Goal: Navigation & Orientation: Find specific page/section

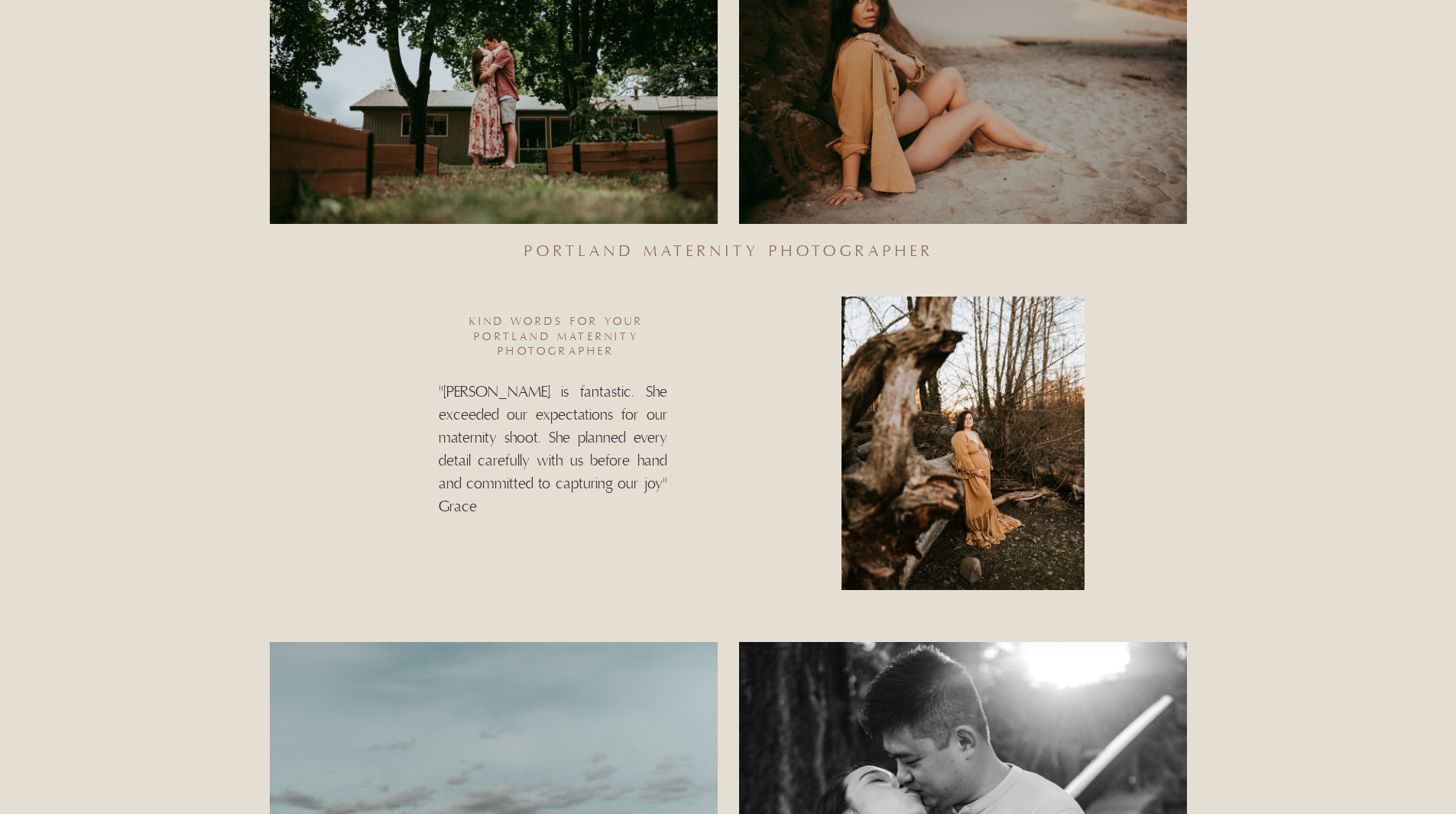
scroll to position [993, 0]
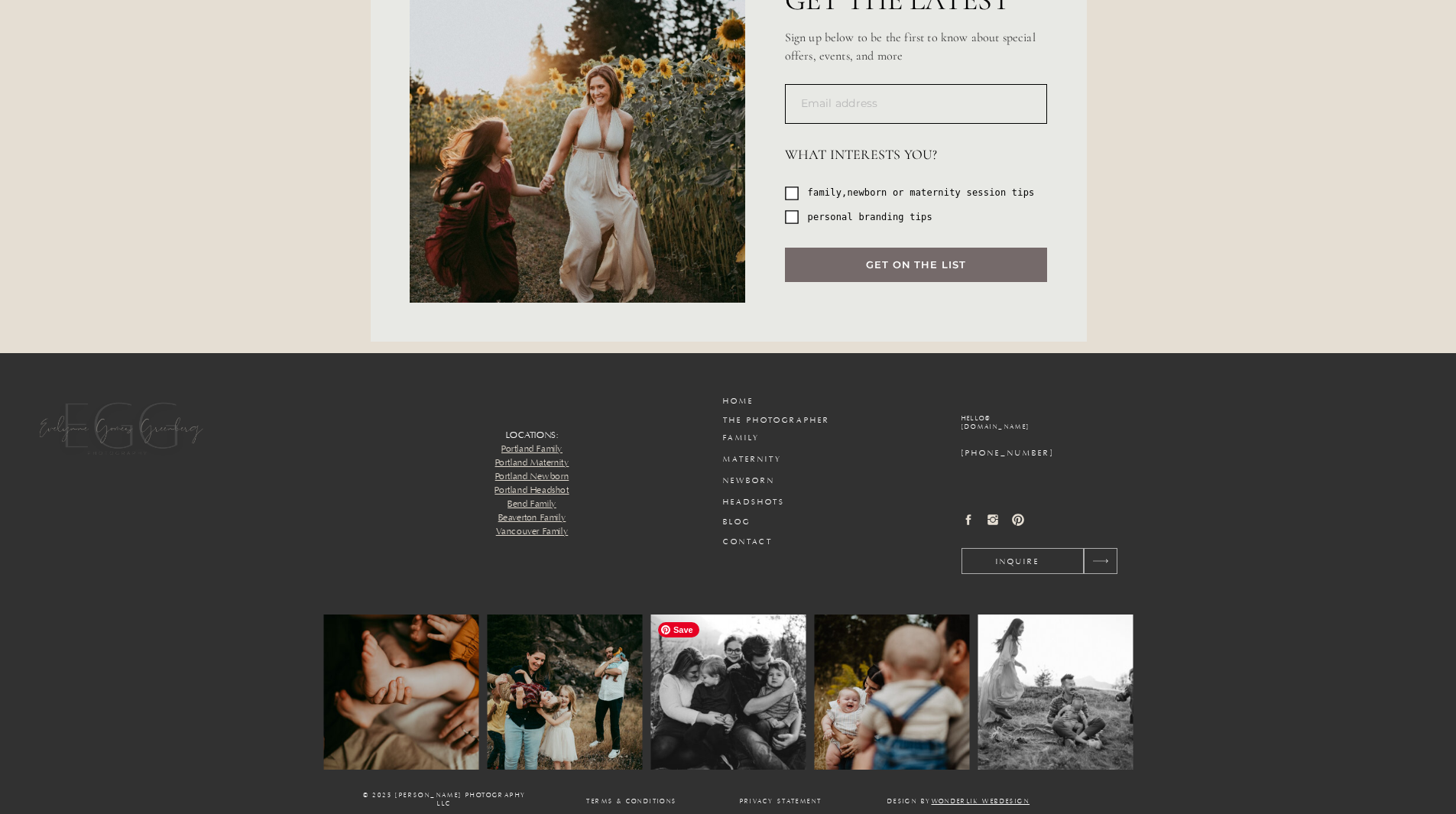
scroll to position [5459, 0]
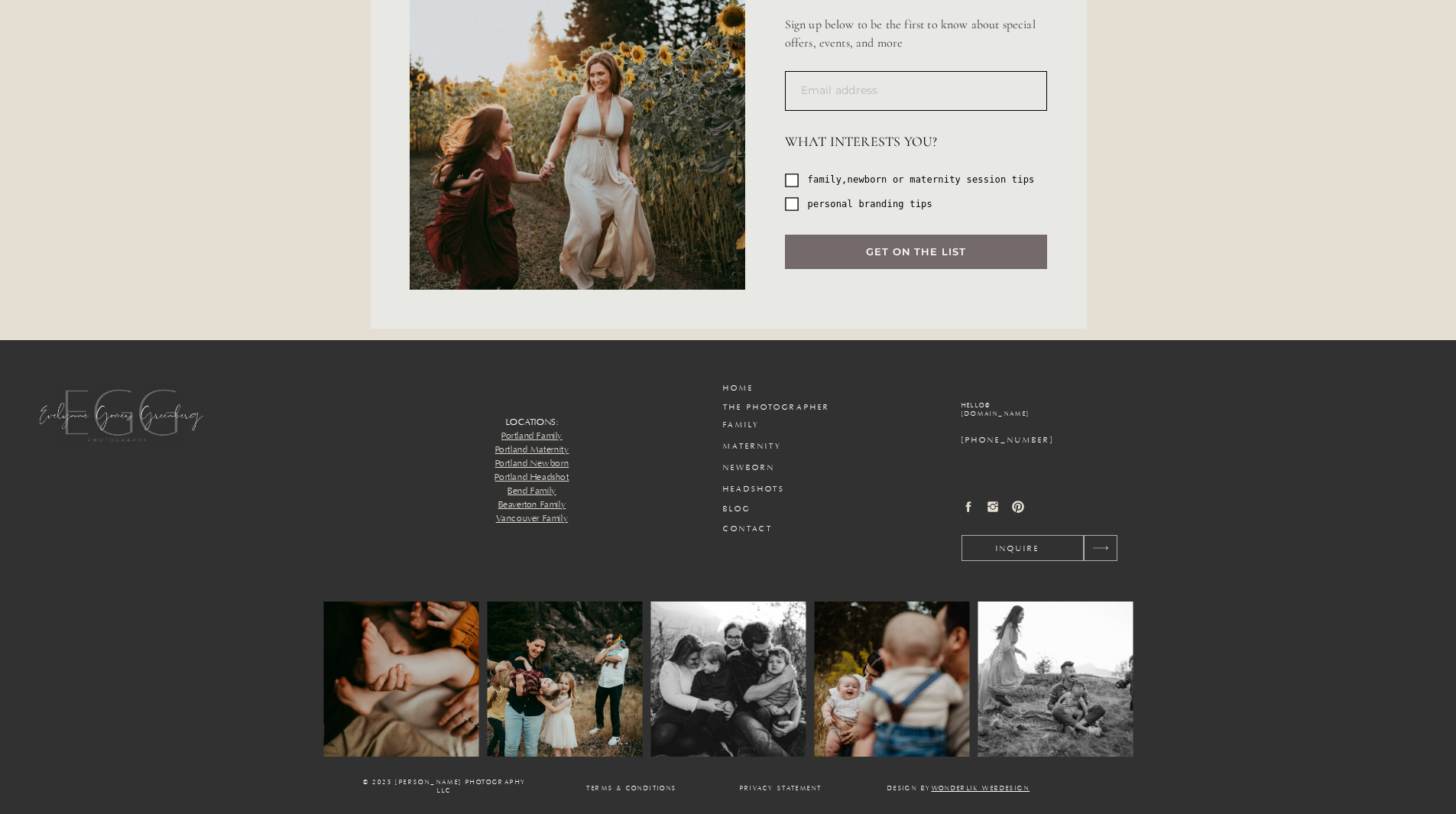
click at [734, 509] on h3 "Blog" at bounding box center [760, 509] width 74 height 11
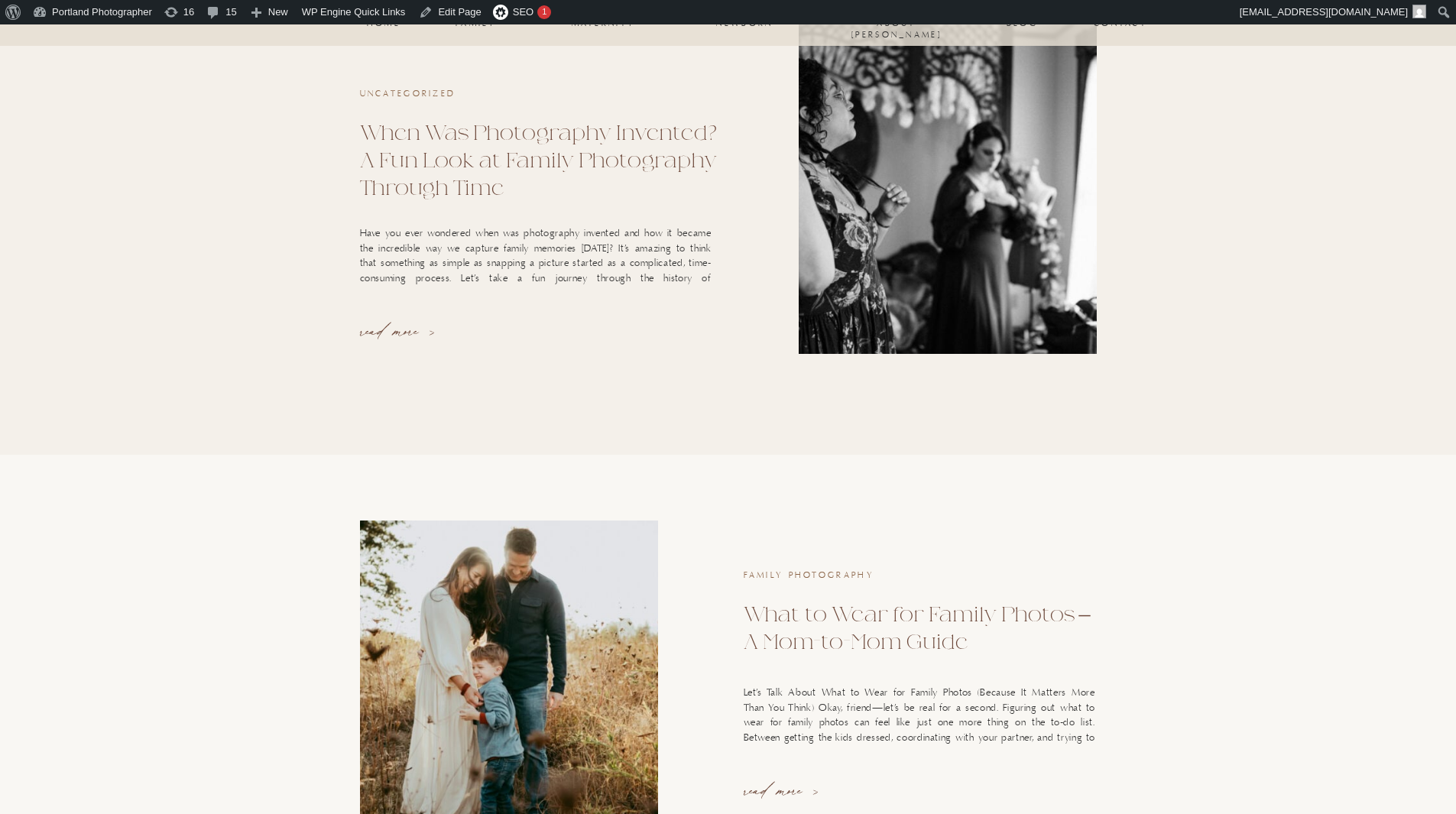
scroll to position [1910, 0]
